Goal: Find specific page/section: Find specific page/section

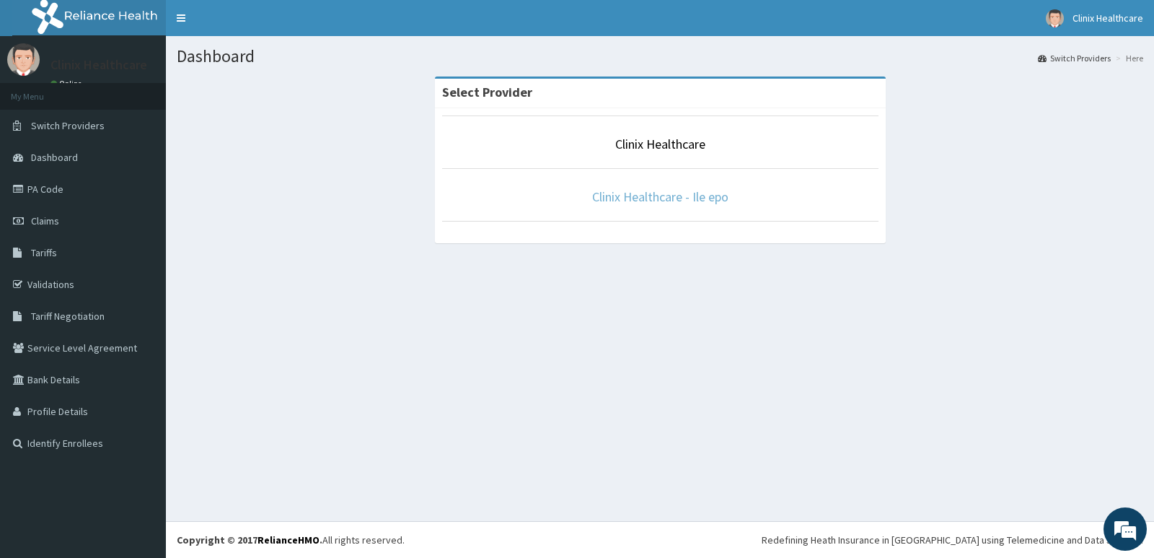
click at [653, 198] on link "Clinix Healthcare - Ile epo" at bounding box center [660, 196] width 136 height 17
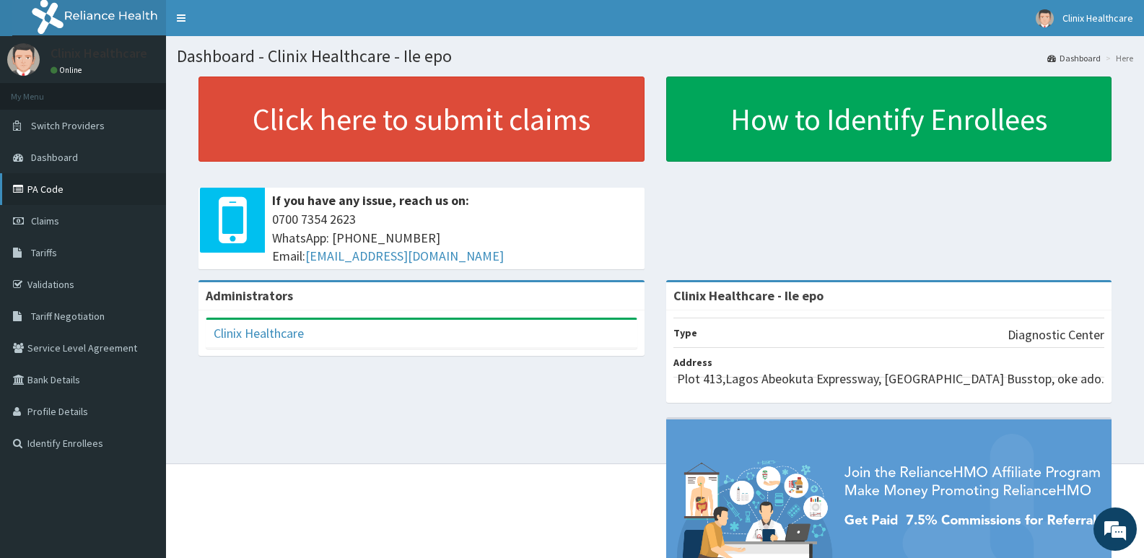
click at [43, 183] on link "PA Code" at bounding box center [83, 189] width 166 height 32
